Goal: Find specific page/section: Find specific page/section

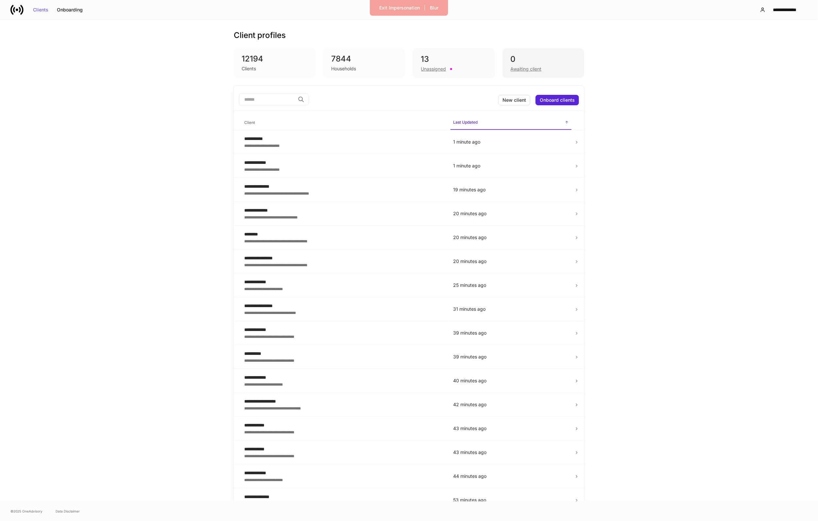
drag, startPoint x: 439, startPoint y: 68, endPoint x: 505, endPoint y: 73, distance: 65.9
click at [439, 68] on div "Unassigned" at bounding box center [433, 69] width 25 height 7
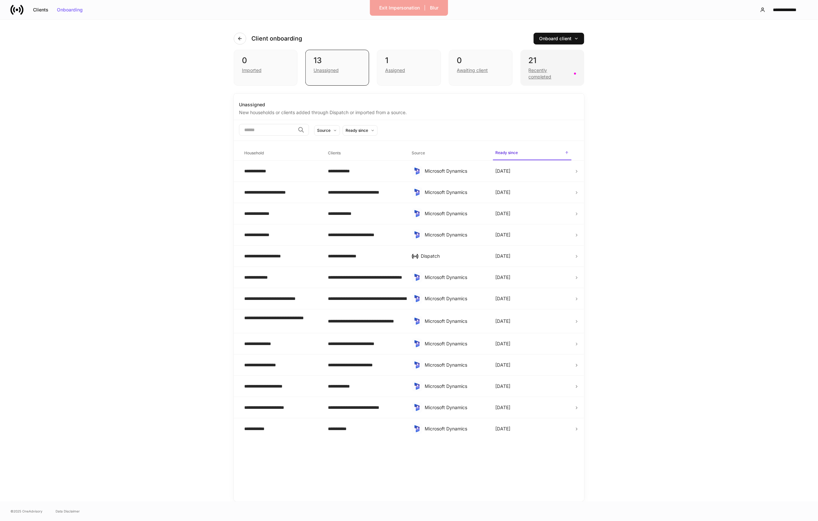
click at [554, 71] on div "Recently completed" at bounding box center [549, 73] width 42 height 13
